Goal: Find specific page/section: Find specific page/section

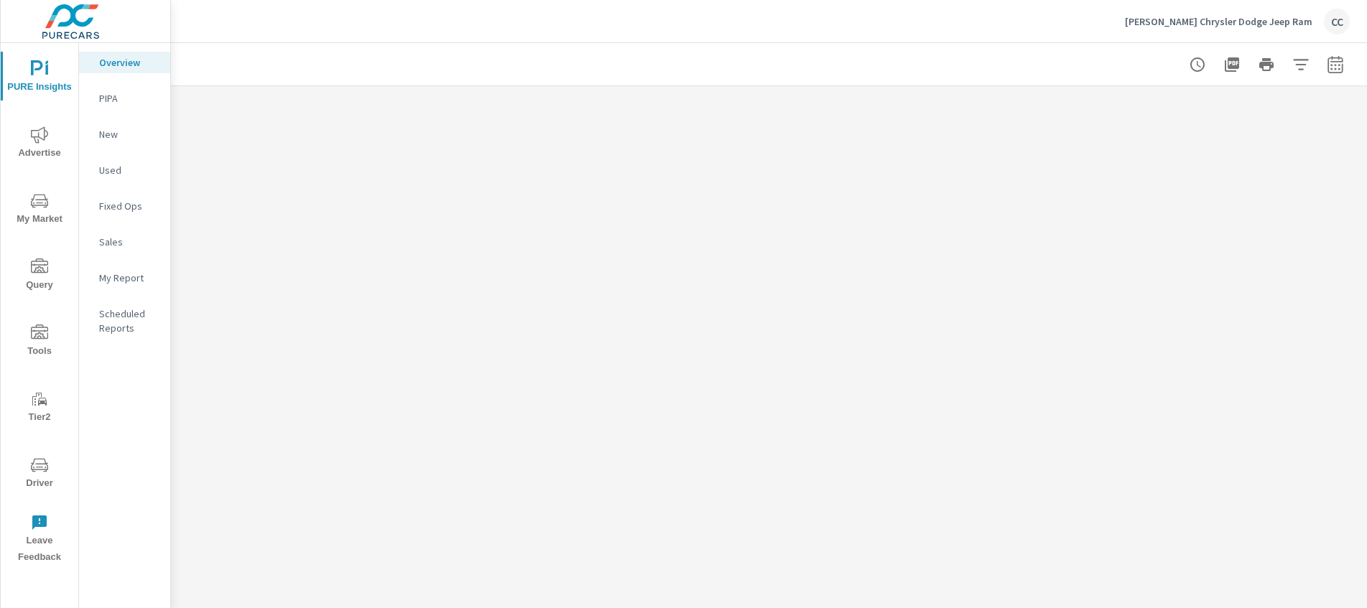
scroll to position [2009, 0]
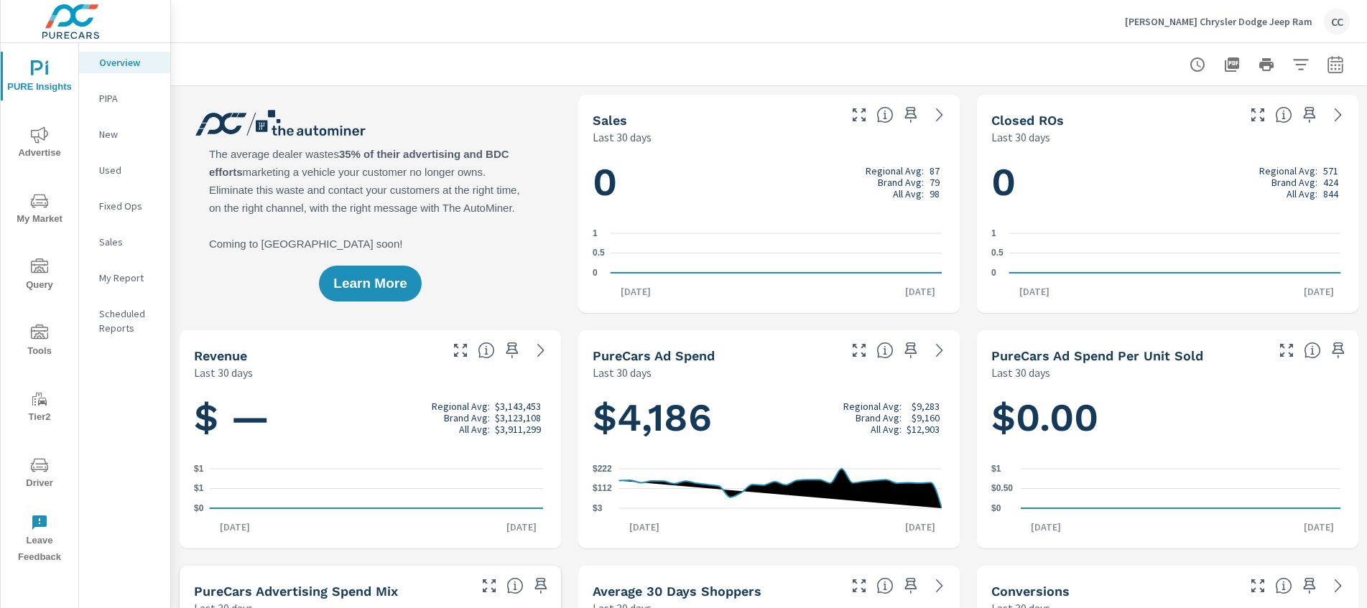
click at [37, 203] on icon "nav menu" at bounding box center [39, 203] width 7 height 1
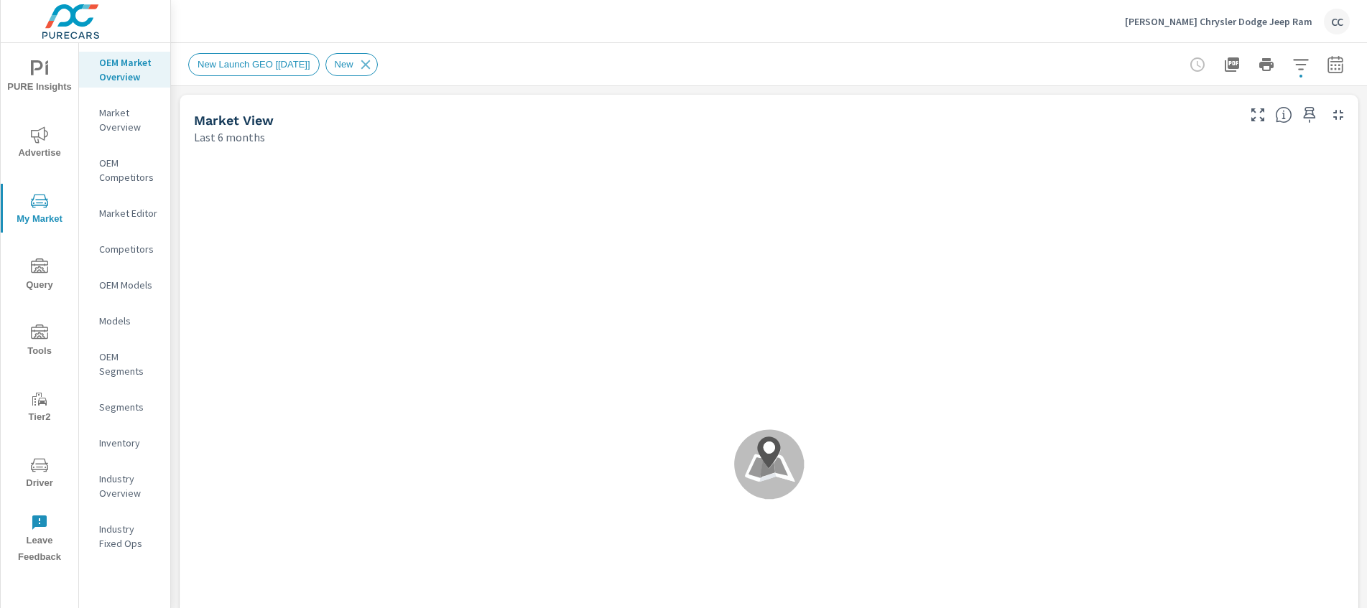
click at [249, 68] on span "New Launch GEO [SEP 2025]" at bounding box center [254, 64] width 130 height 11
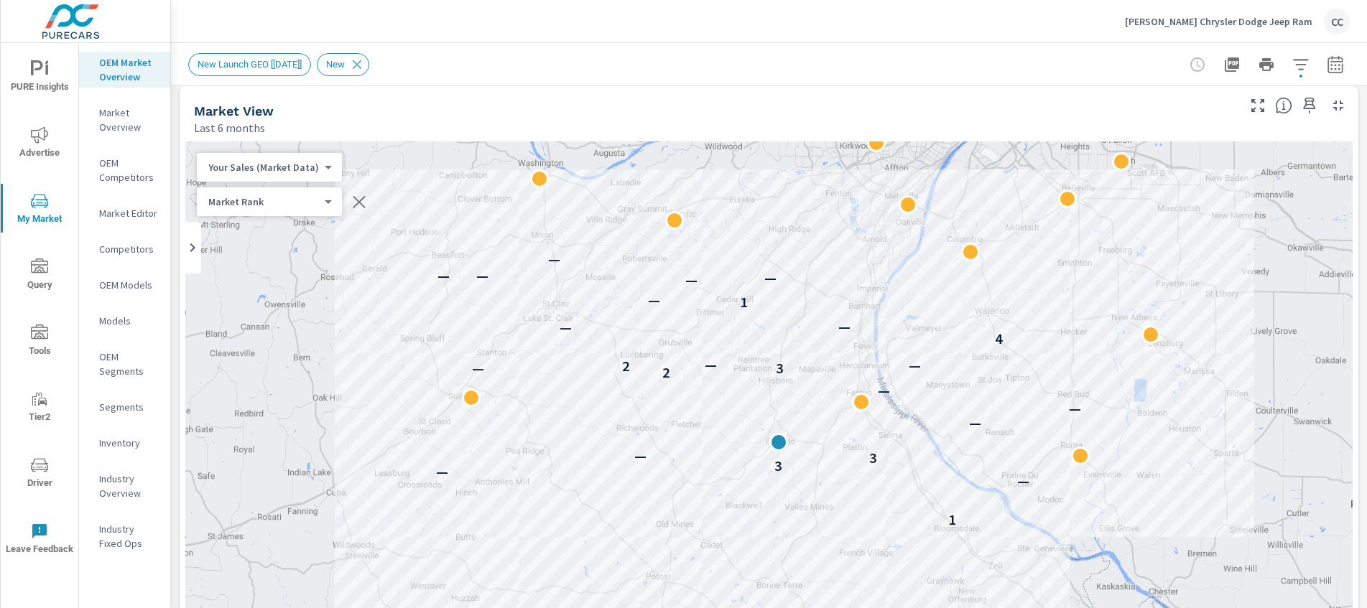
scroll to position [29, 0]
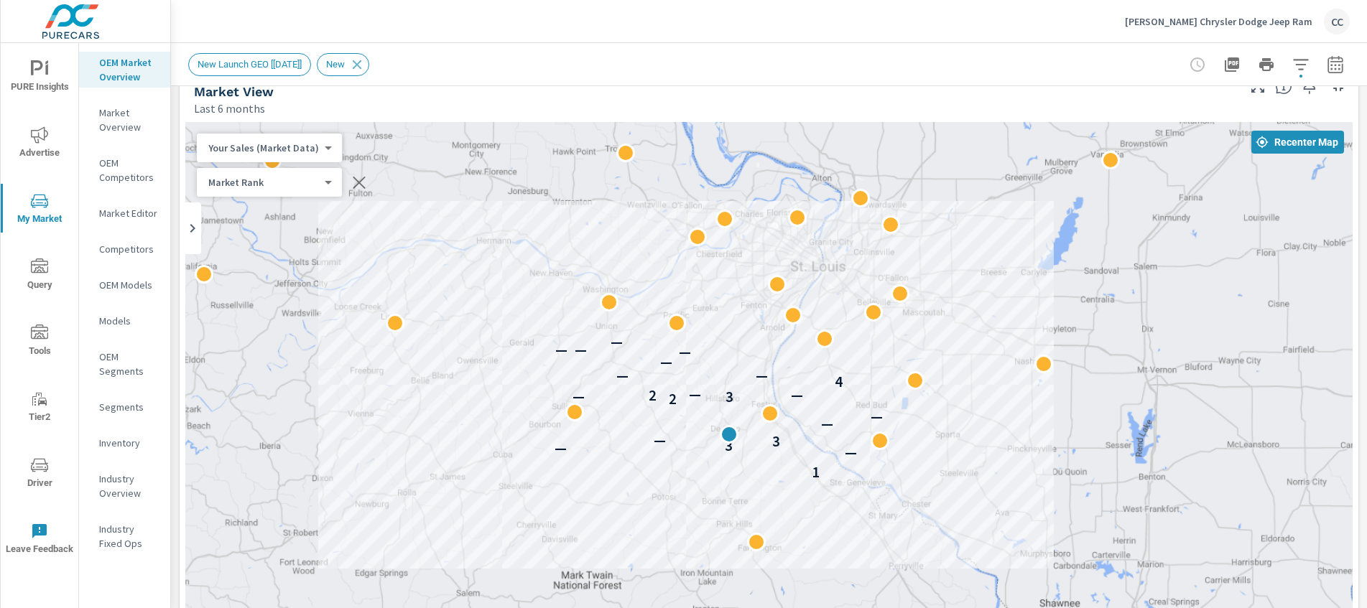
click at [124, 213] on p "Market Editor" at bounding box center [129, 213] width 60 height 14
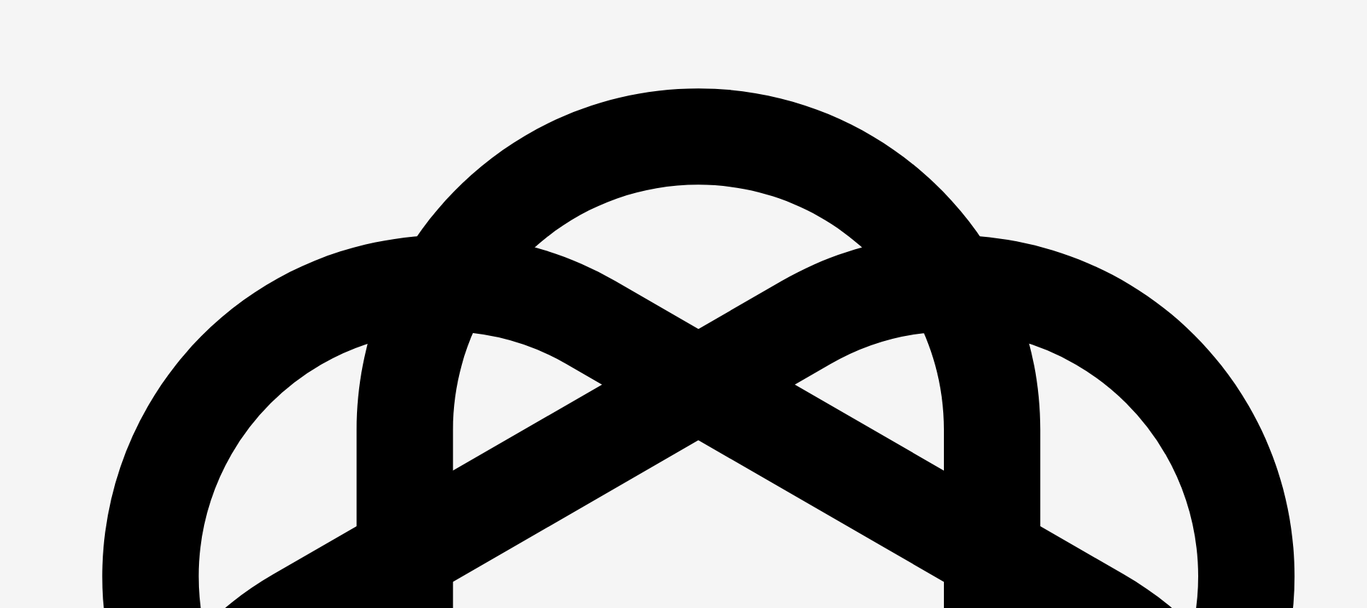
scroll to position [2071, 0]
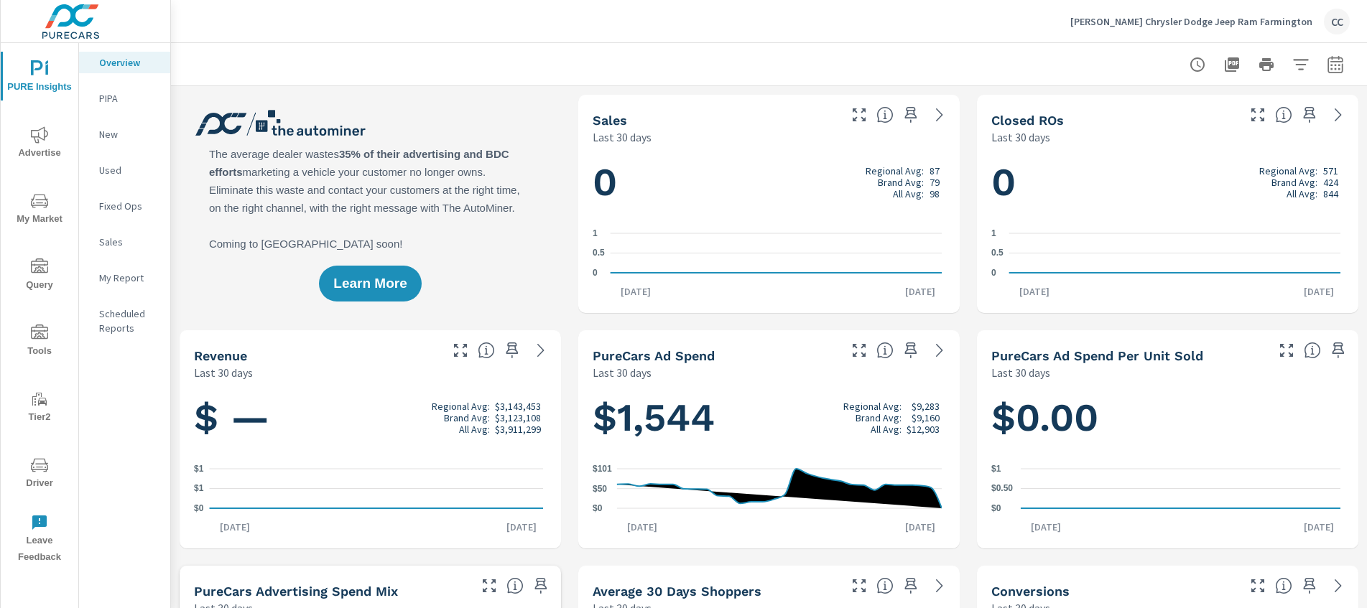
scroll to position [2009, 0]
click at [39, 205] on icon "nav menu" at bounding box center [39, 200] width 17 height 17
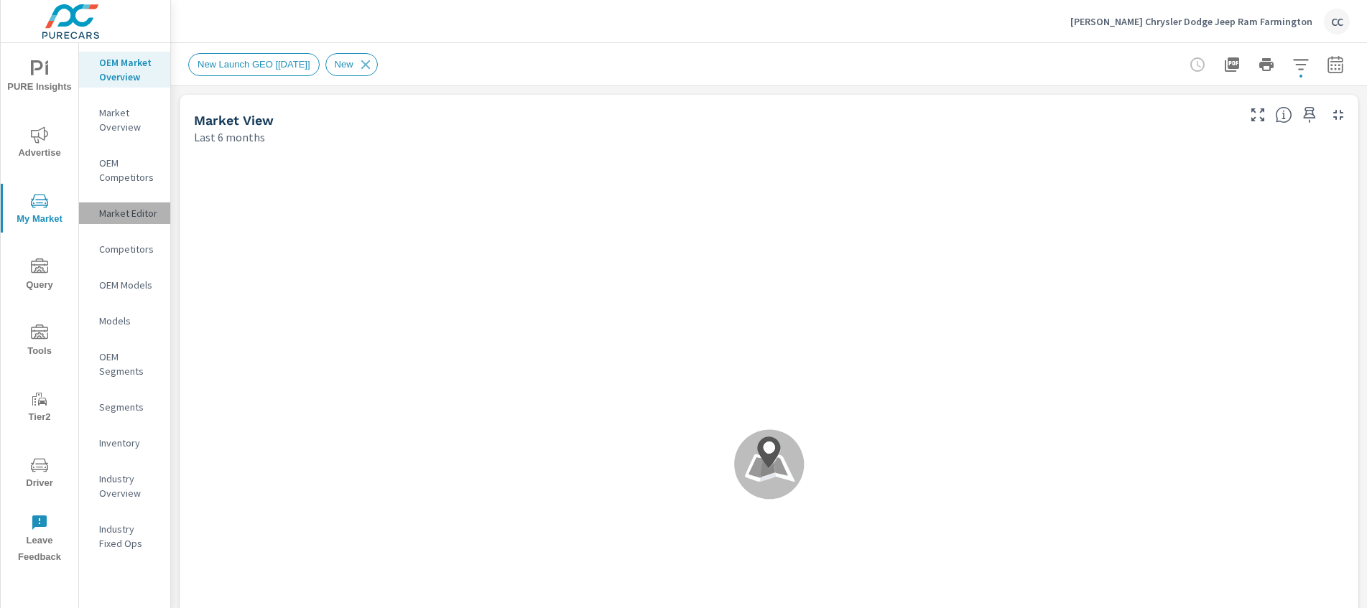
click at [124, 208] on p "Market Editor" at bounding box center [129, 213] width 60 height 14
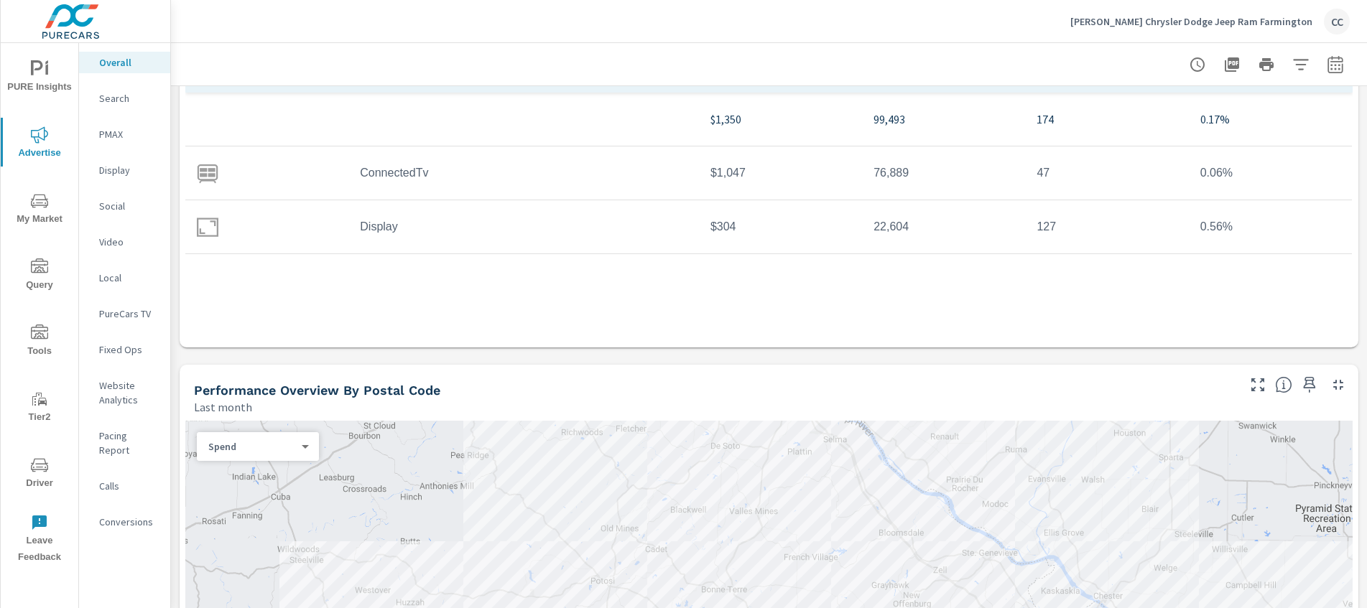
scroll to position [349, 0]
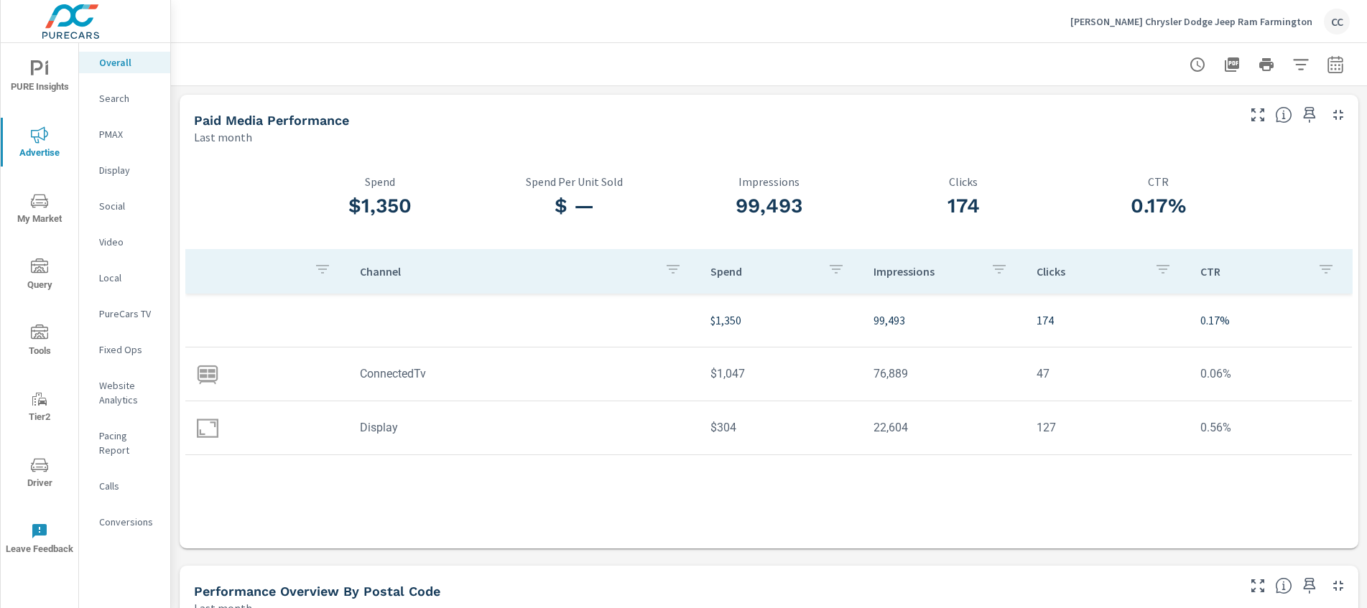
click at [40, 470] on icon "nav menu" at bounding box center [39, 465] width 17 height 17
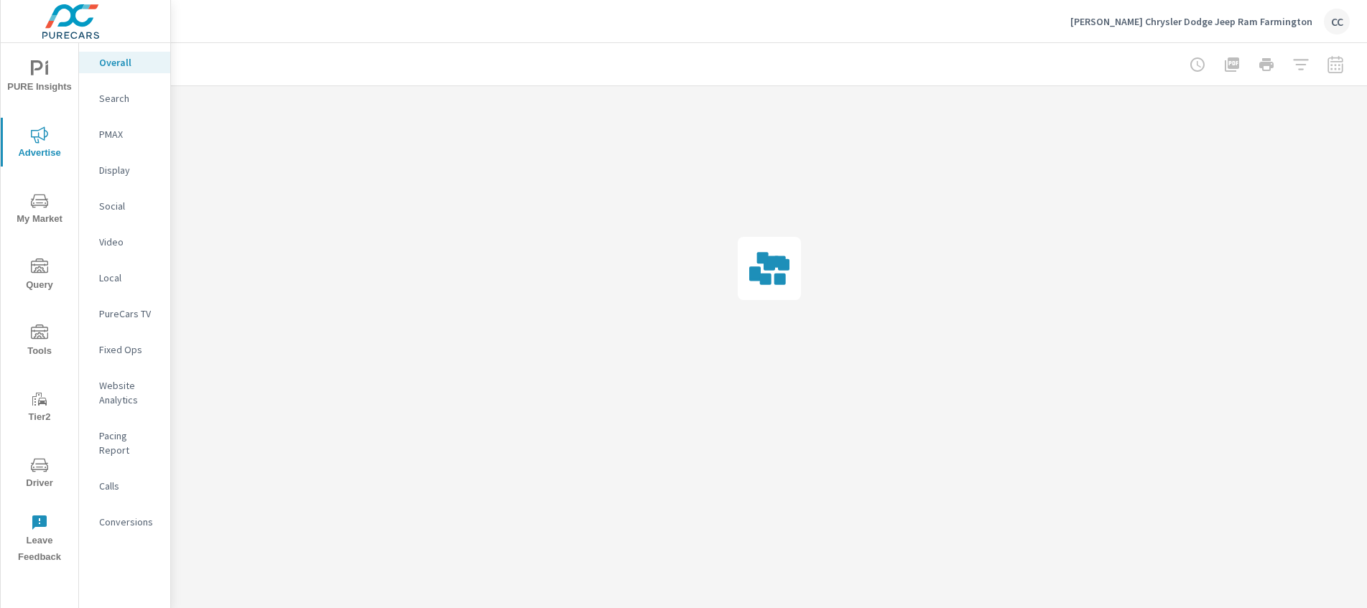
scroll to position [2071, 0]
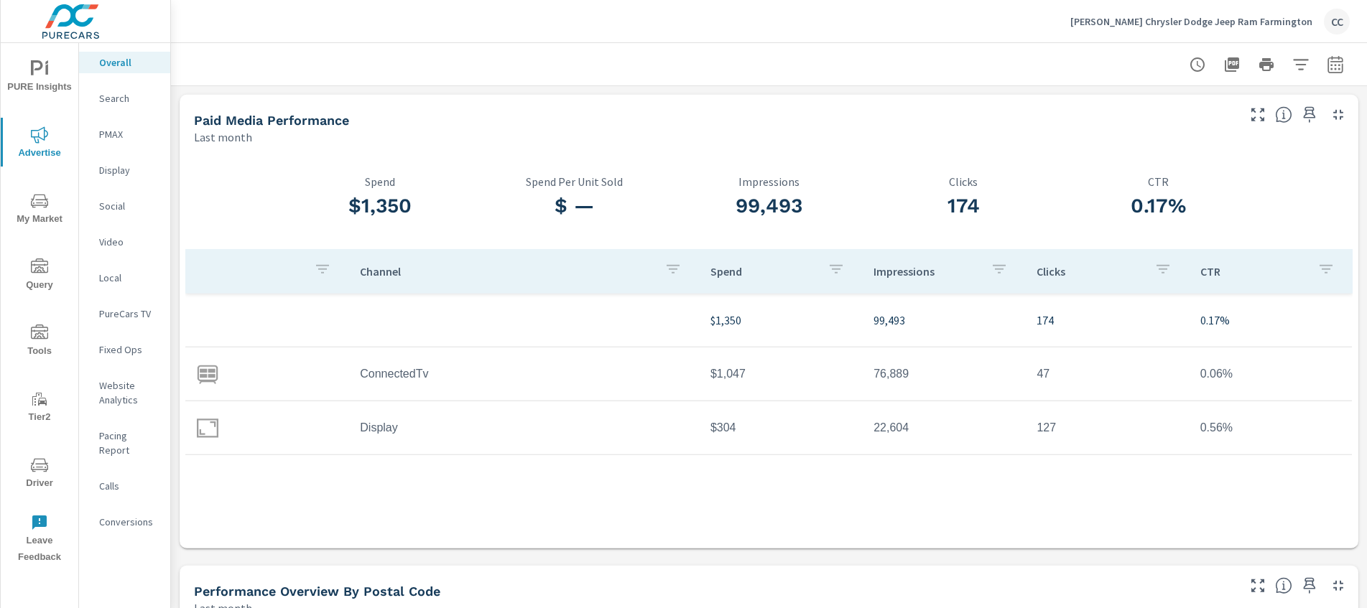
click at [129, 203] on p "Social" at bounding box center [129, 206] width 60 height 14
